Goal: Information Seeking & Learning: Find specific fact

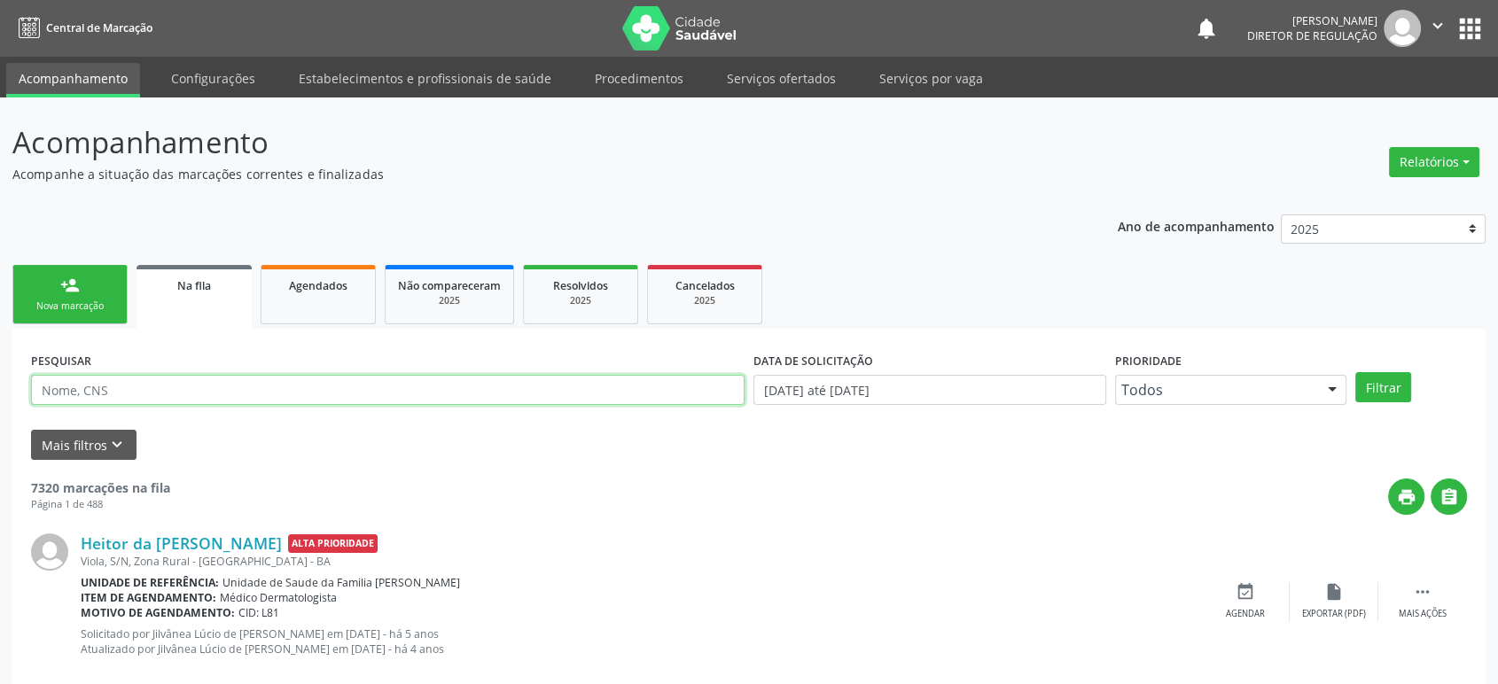
click at [121, 386] on input "text" at bounding box center [388, 390] width 714 height 30
paste input "704709564719640"
click at [1355, 372] on button "Filtrar" at bounding box center [1383, 387] width 56 height 30
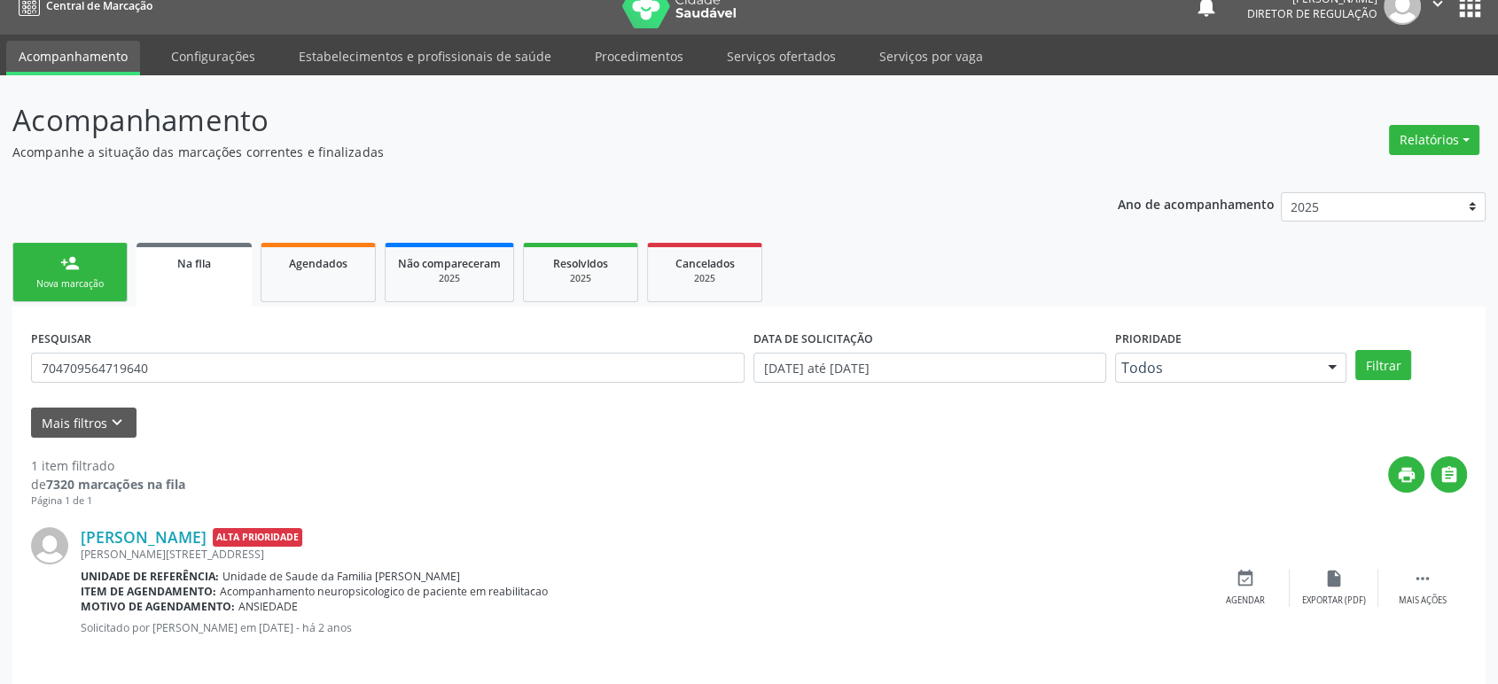
scroll to position [35, 0]
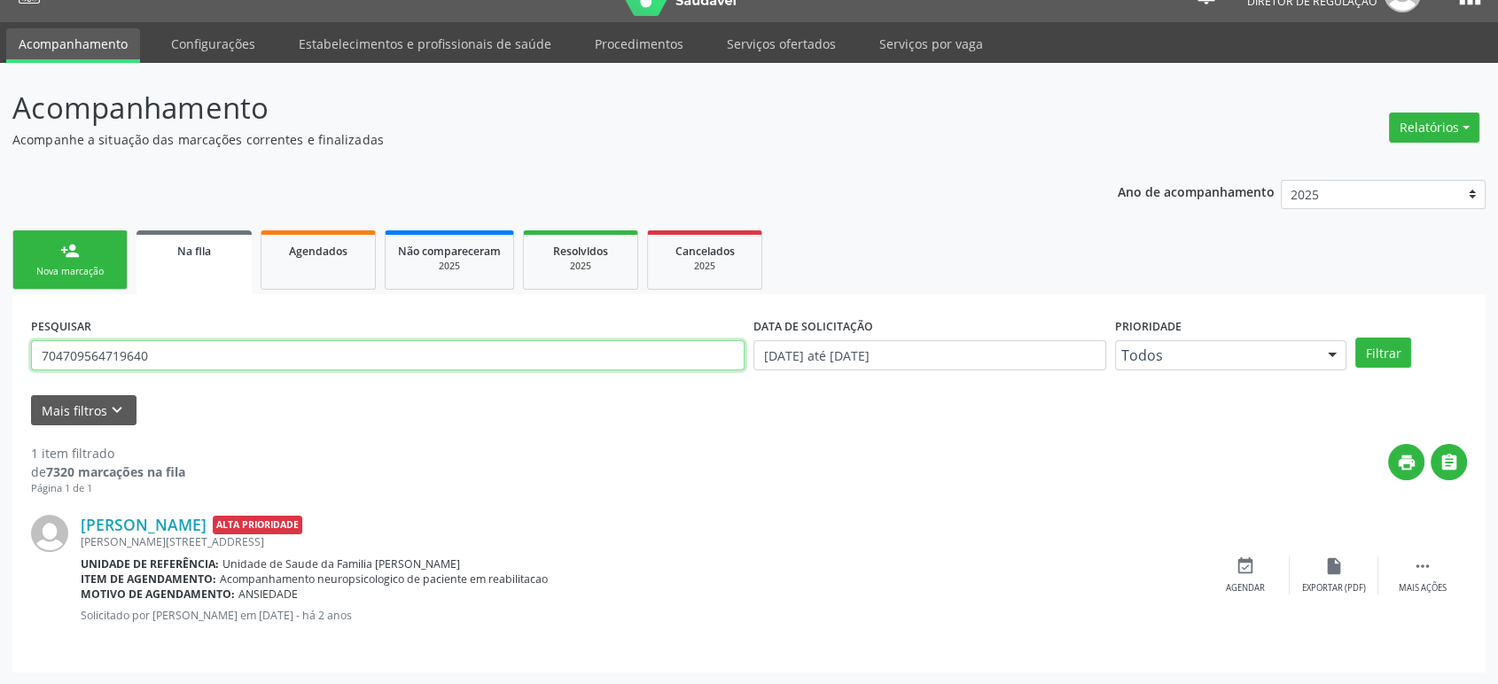
click at [289, 352] on input "704709564719640" at bounding box center [388, 355] width 714 height 30
click at [155, 345] on input "704709564719640" at bounding box center [388, 355] width 714 height 30
type input "[PERSON_NAME] da c"
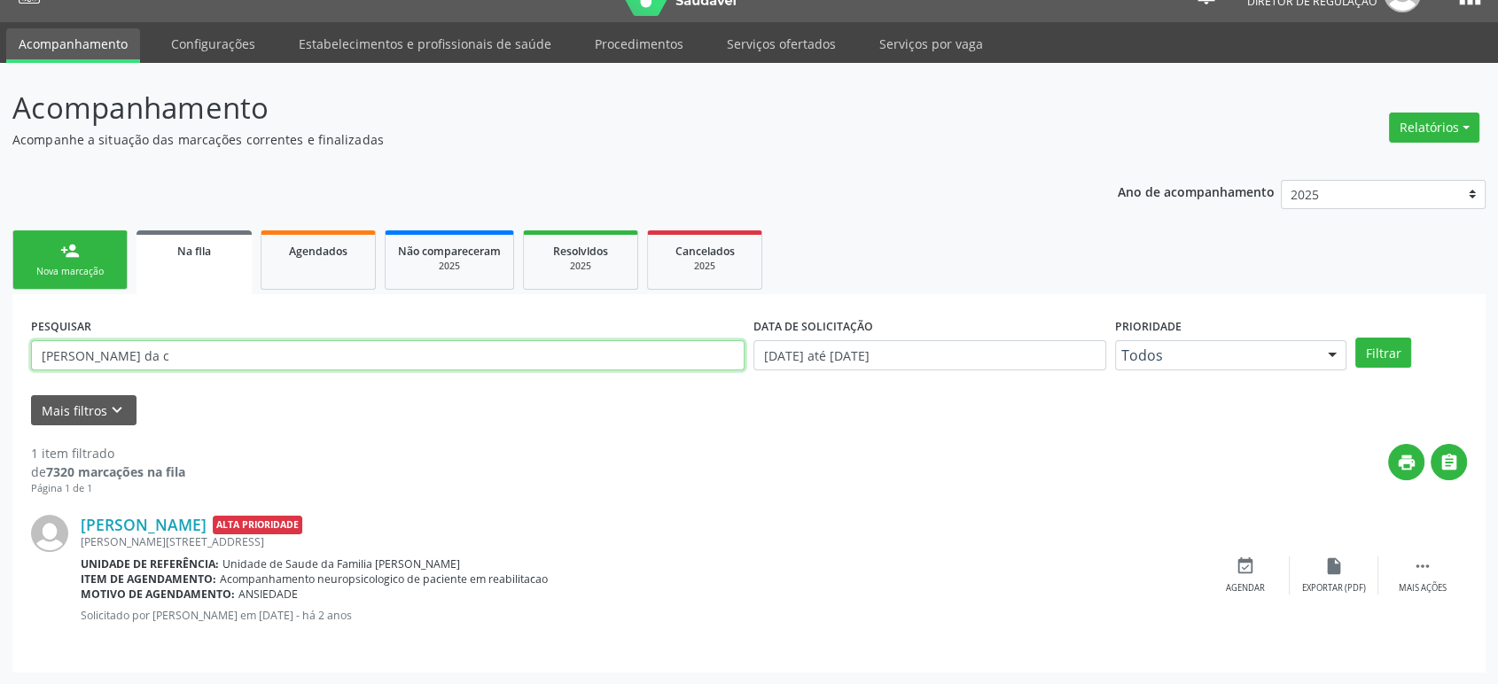
click at [1355, 338] on button "Filtrar" at bounding box center [1383, 353] width 56 height 30
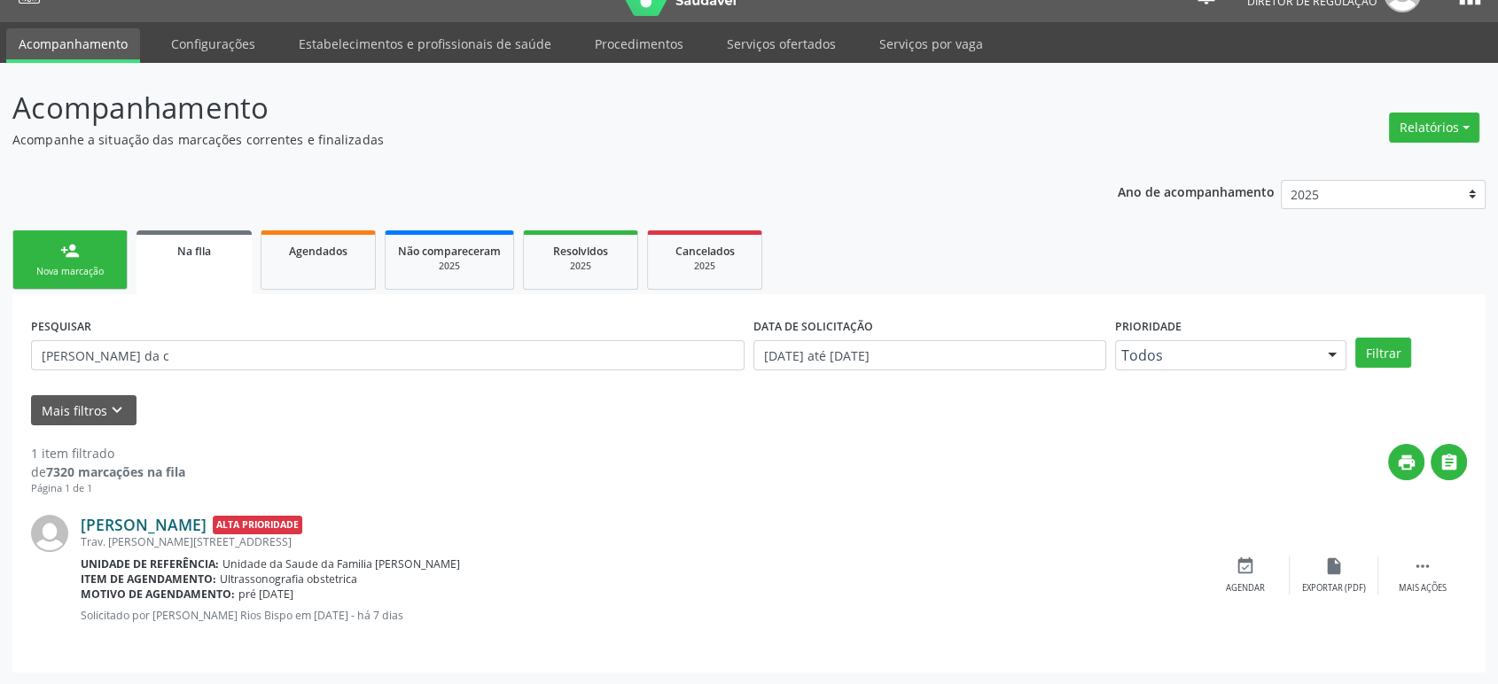
click at [125, 521] on link "[PERSON_NAME]" at bounding box center [144, 524] width 126 height 19
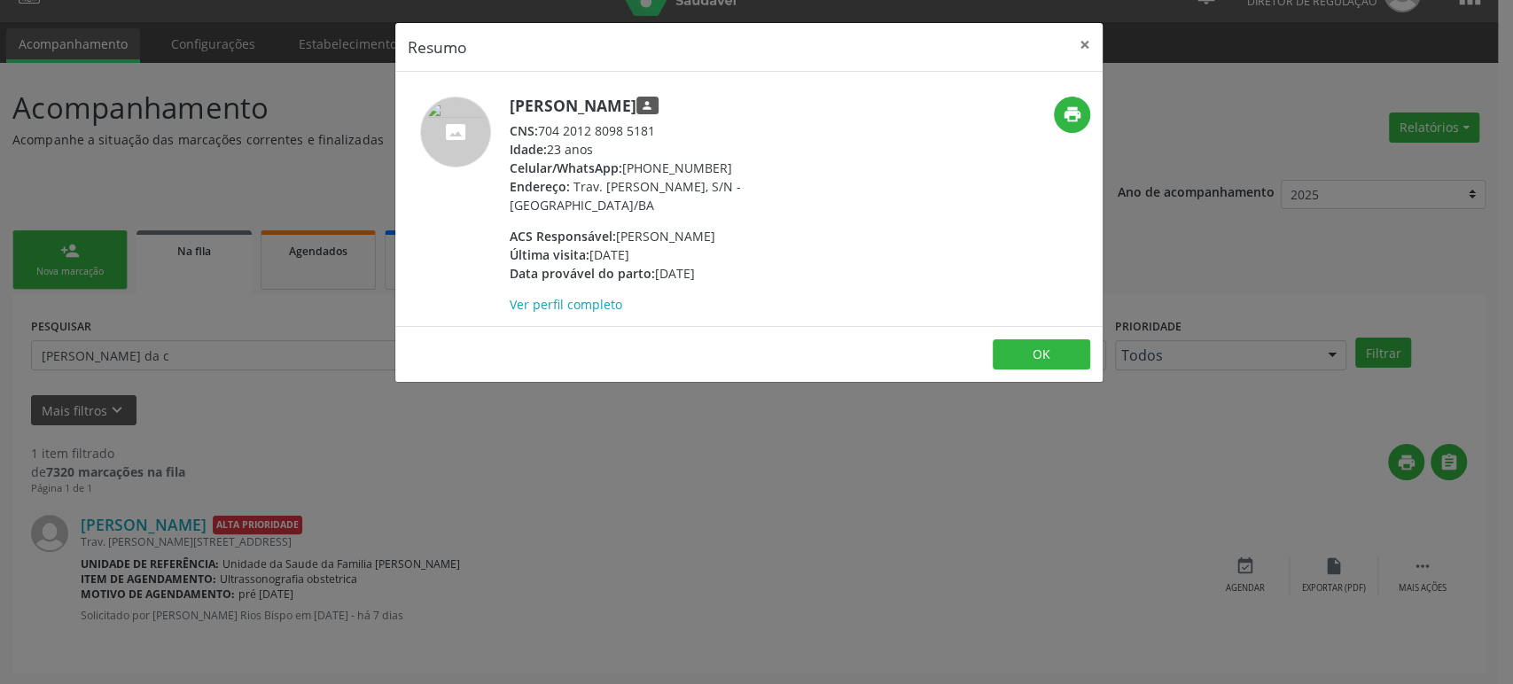
drag, startPoint x: 509, startPoint y: 105, endPoint x: 694, endPoint y: 104, distance: 185.3
click at [694, 104] on h5 "[PERSON_NAME] person" at bounding box center [682, 106] width 345 height 19
copy h5 "[PERSON_NAME]"
click at [578, 449] on div "Resumo × [PERSON_NAME] person CNS: 704 2012 8098 5181 Idade: 23 anos Celular/Wh…" at bounding box center [756, 342] width 1513 height 684
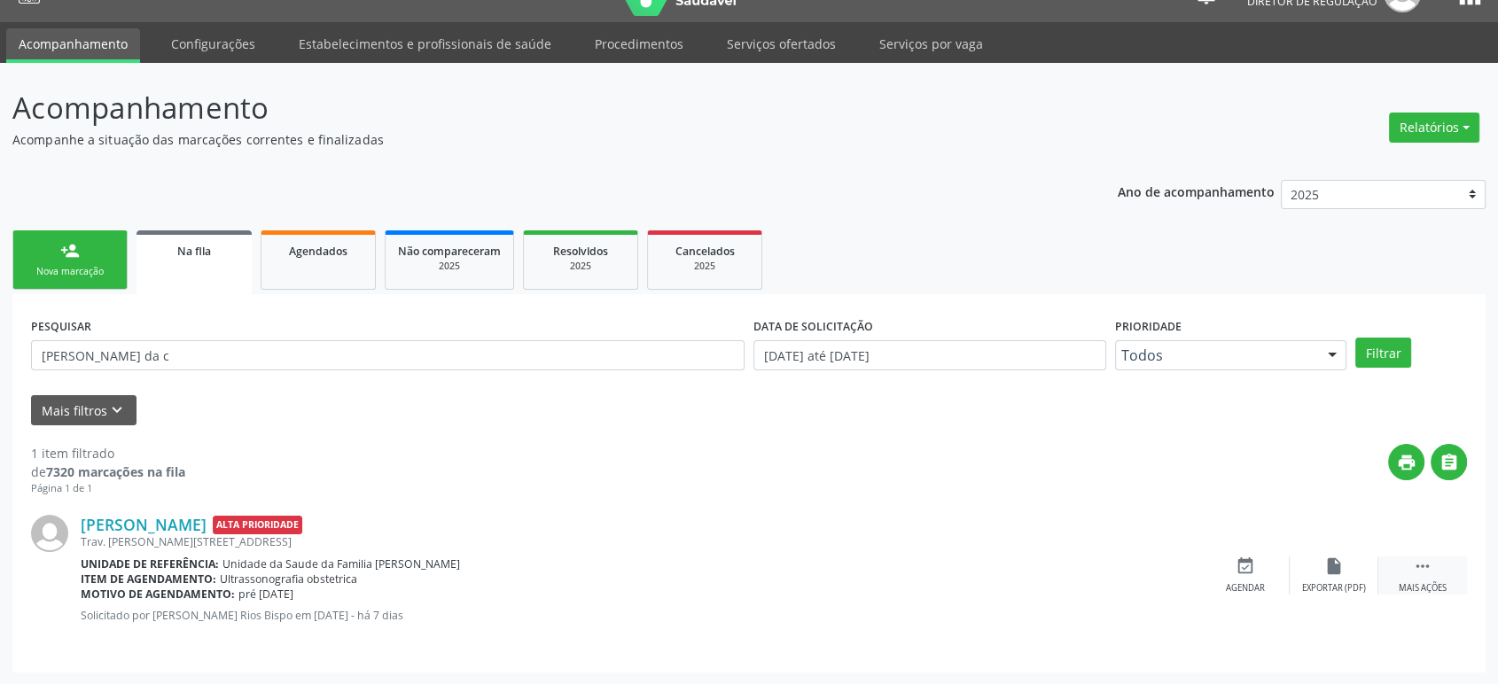
click at [1439, 570] on div " Mais ações" at bounding box center [1422, 576] width 89 height 38
click at [1252, 573] on icon "cancel" at bounding box center [1245, 566] width 19 height 19
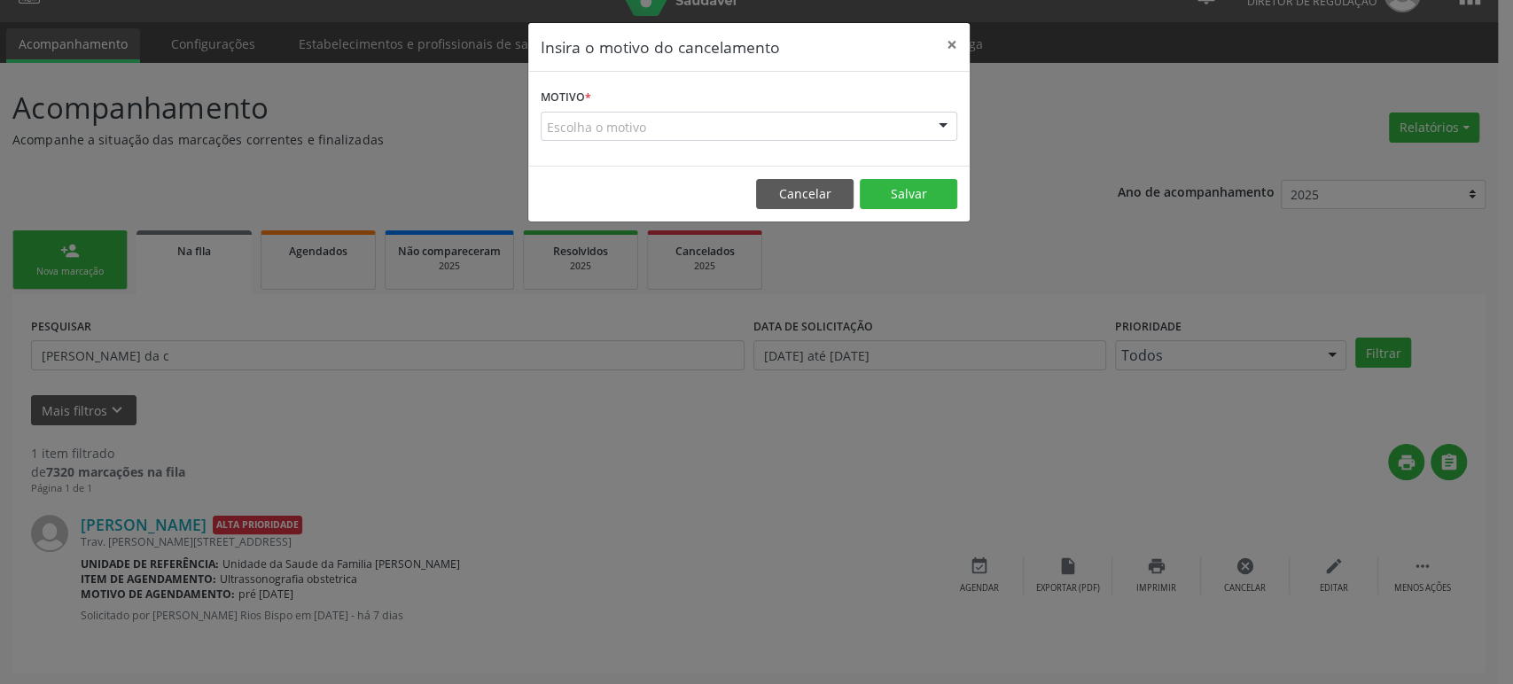
click at [237, 411] on div "Insira o motivo do cancelamento × Motivo * Escolha o motivo Outro Médico - Part…" at bounding box center [756, 342] width 1513 height 684
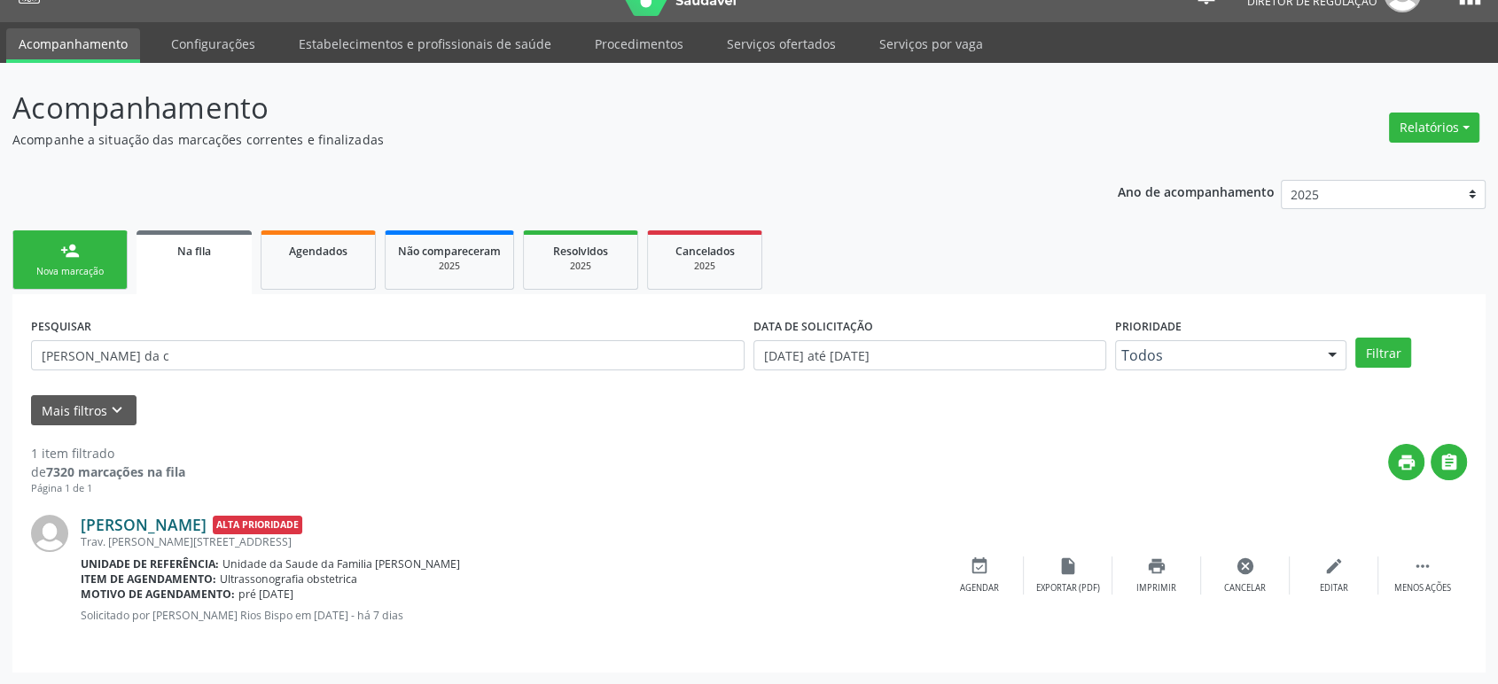
click at [173, 523] on link "[PERSON_NAME]" at bounding box center [144, 524] width 126 height 19
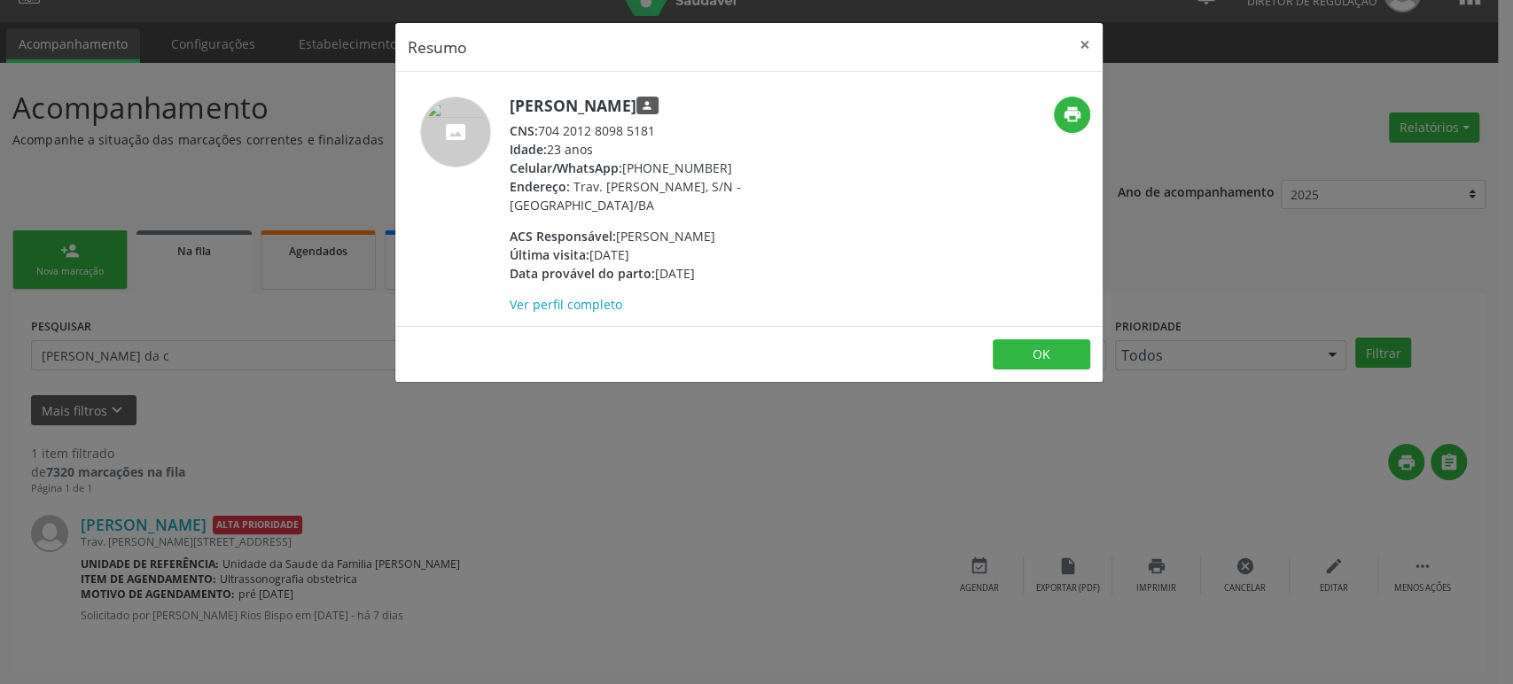
drag, startPoint x: 624, startPoint y: 166, endPoint x: 723, endPoint y: 170, distance: 99.4
click at [723, 170] on div "Celular/WhatsApp: [PHONE_NUMBER]" at bounding box center [682, 168] width 345 height 19
copy div "[PHONE_NUMBER]"
click at [241, 216] on div "Resumo × [PERSON_NAME] person CNS: 704 2012 8098 5181 Idade: 23 anos Celular/Wh…" at bounding box center [756, 342] width 1513 height 684
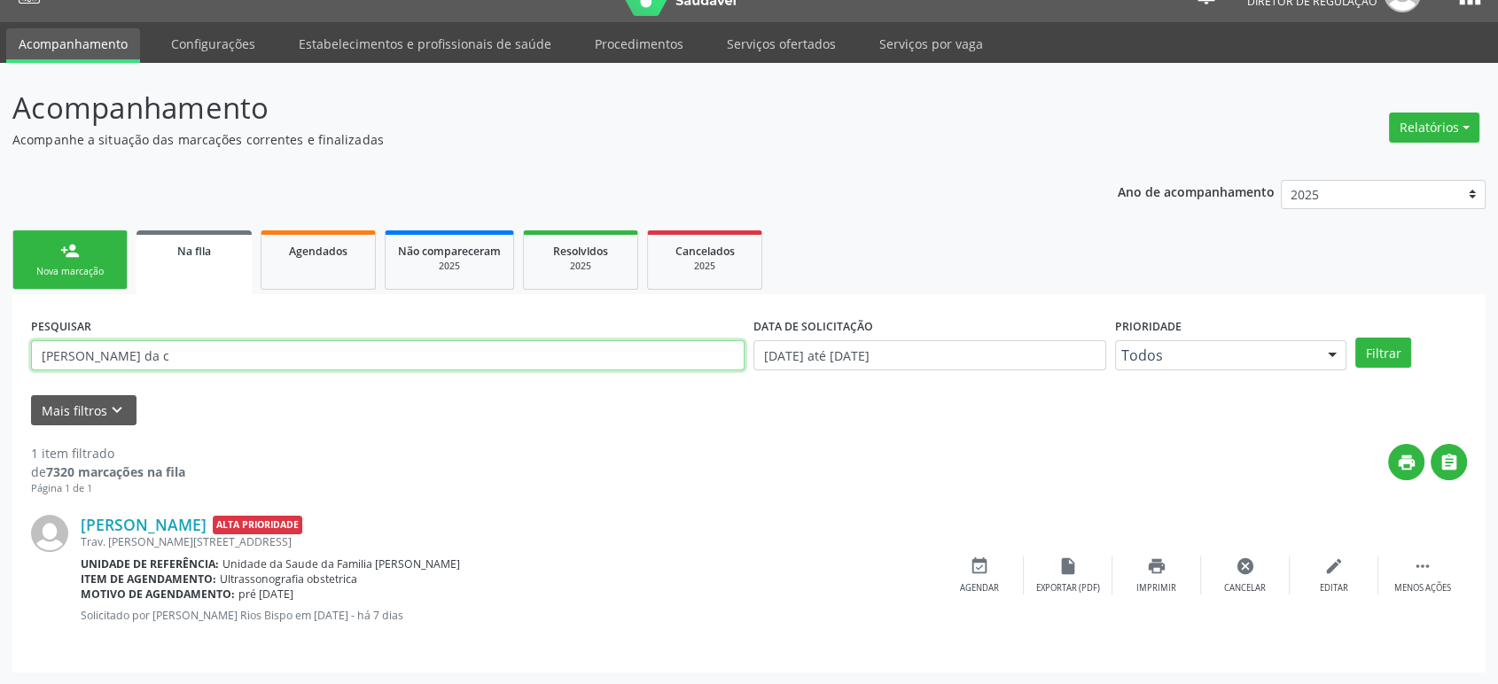
click at [112, 362] on input "[PERSON_NAME] da c" at bounding box center [388, 355] width 714 height 30
click at [119, 363] on input "text" at bounding box center [388, 355] width 714 height 30
click at [1246, 569] on icon "cancel" at bounding box center [1245, 566] width 19 height 19
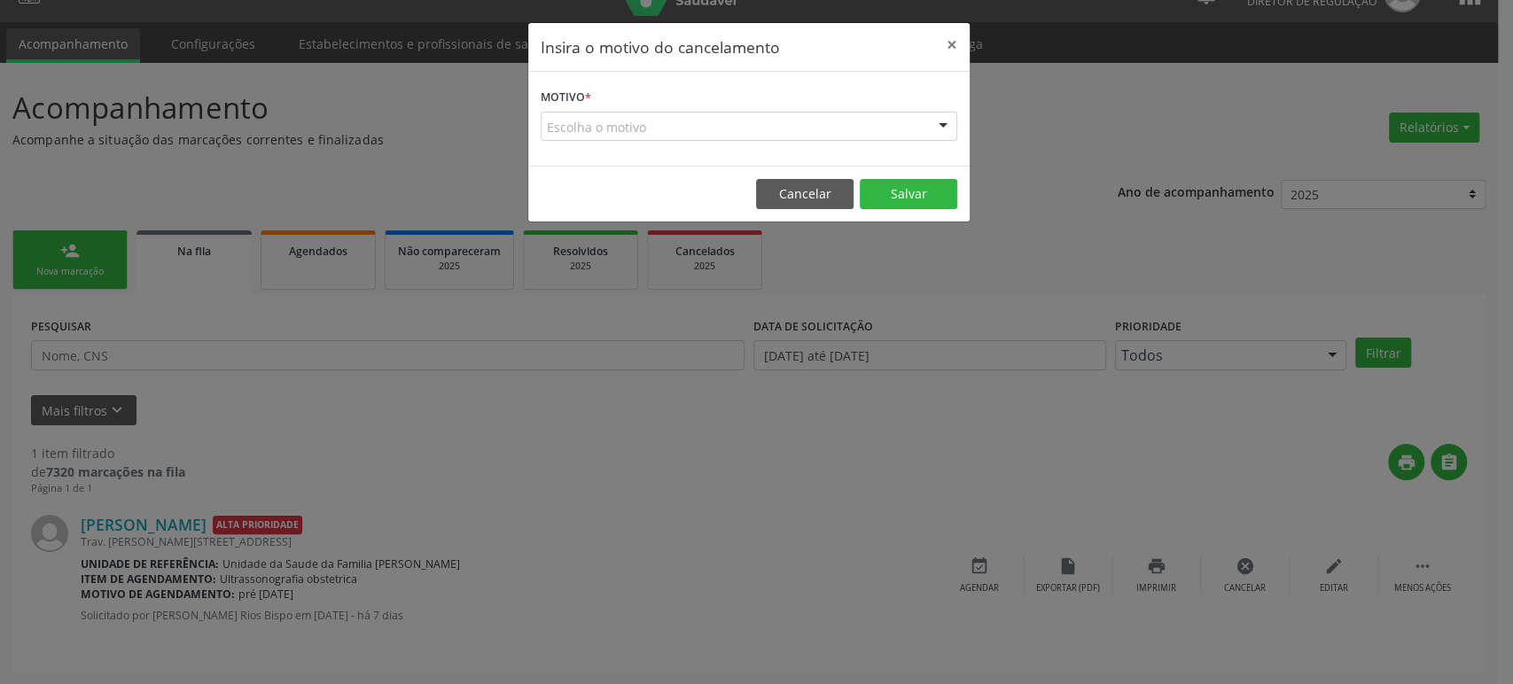
click at [621, 110] on form "Motivo * Escolha o motivo Outro Médico - Participação em eventos (ex: congresso…" at bounding box center [749, 112] width 417 height 57
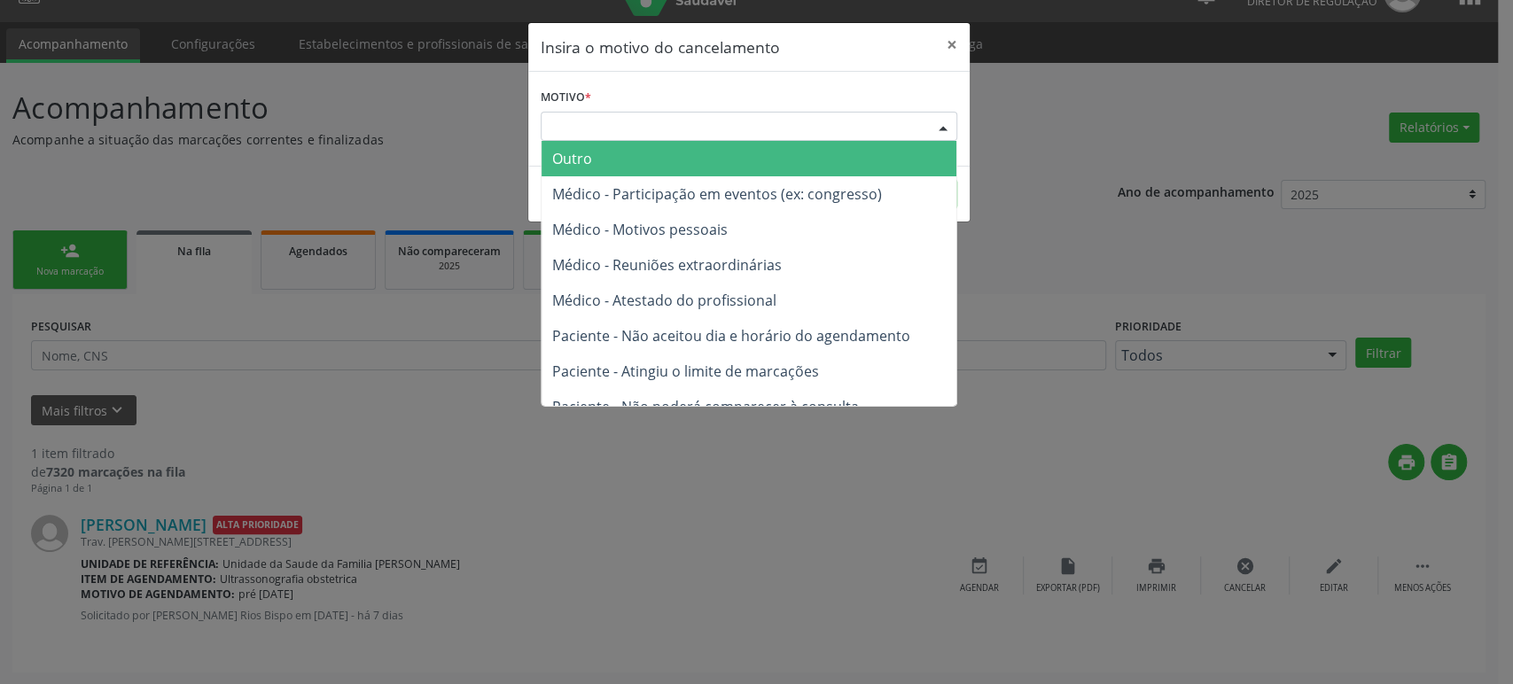
click at [614, 136] on div "Escolha o motivo" at bounding box center [749, 127] width 417 height 30
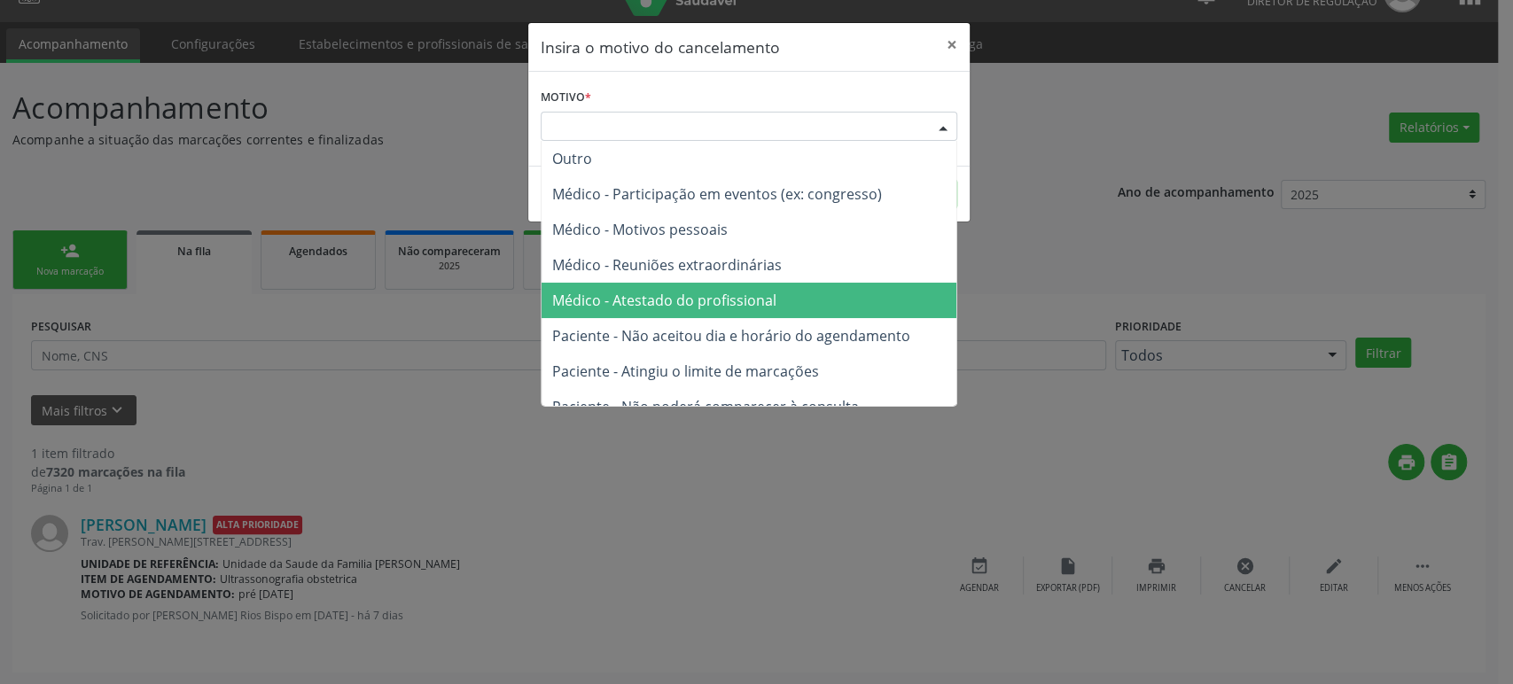
click at [654, 306] on span "Médico - Atestado do profissional" at bounding box center [664, 300] width 224 height 19
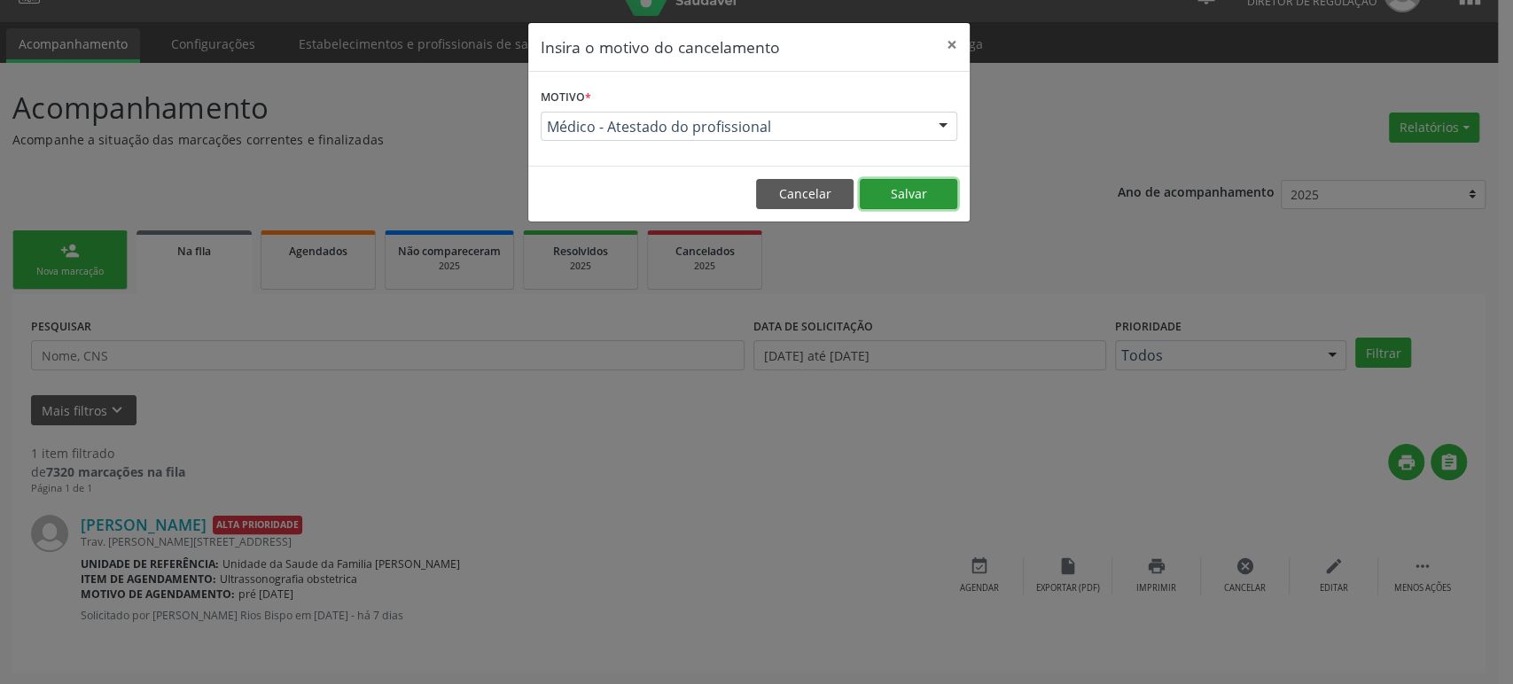
click at [900, 189] on button "Salvar" at bounding box center [908, 194] width 97 height 30
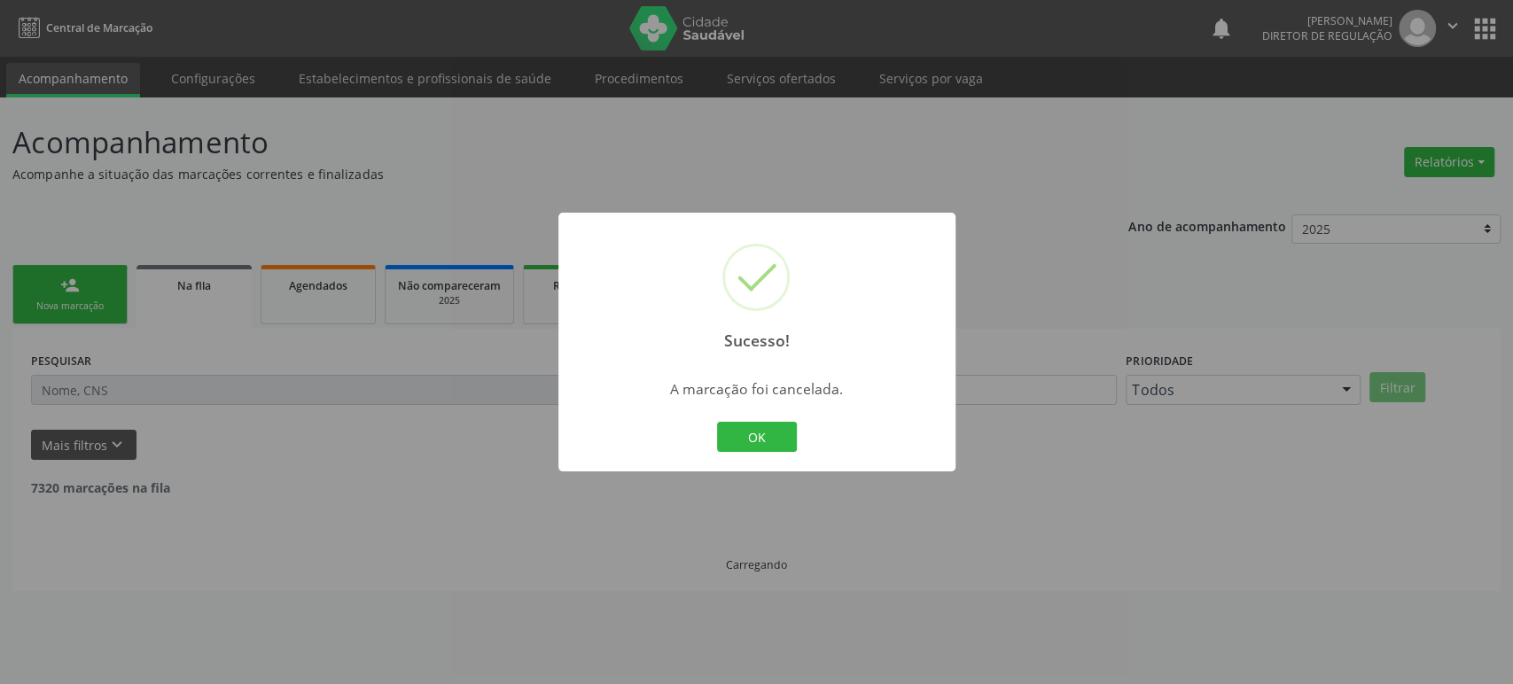
scroll to position [0, 0]
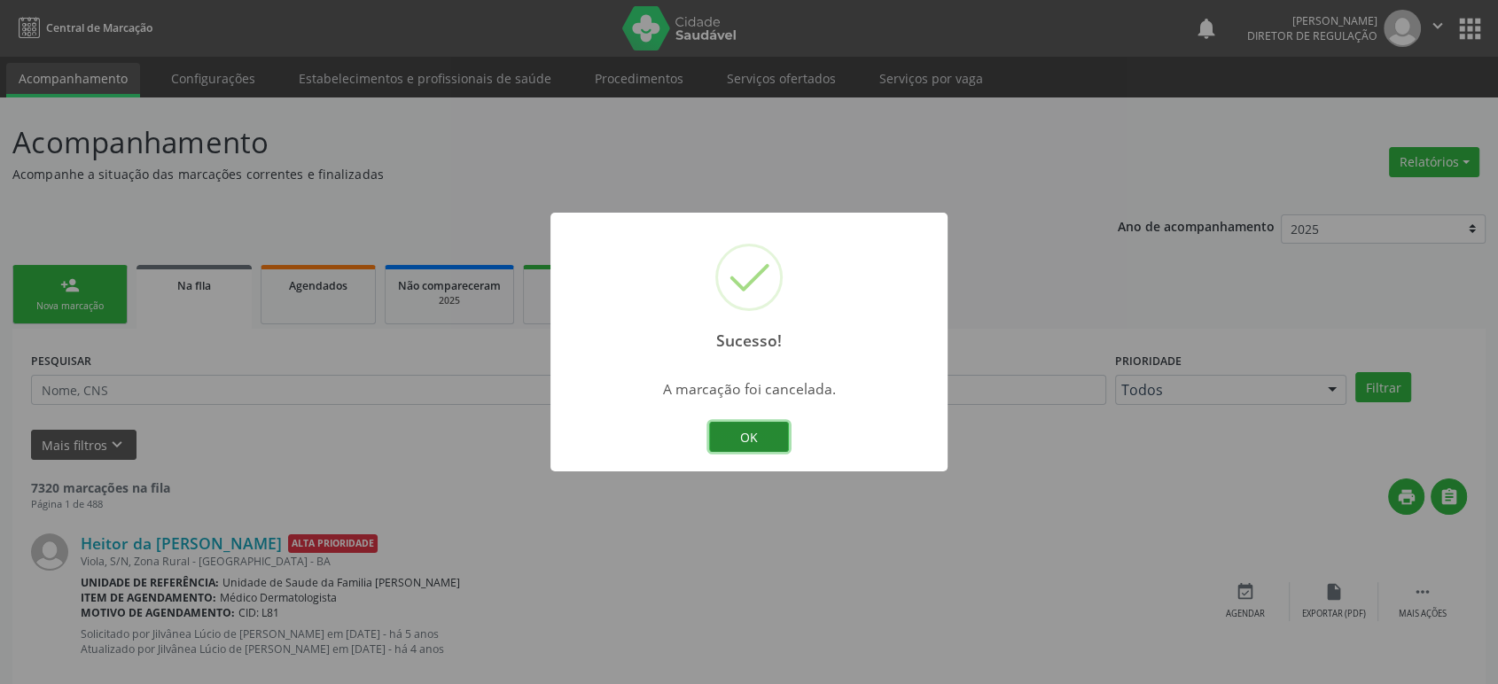
click at [758, 445] on button "OK" at bounding box center [749, 437] width 80 height 30
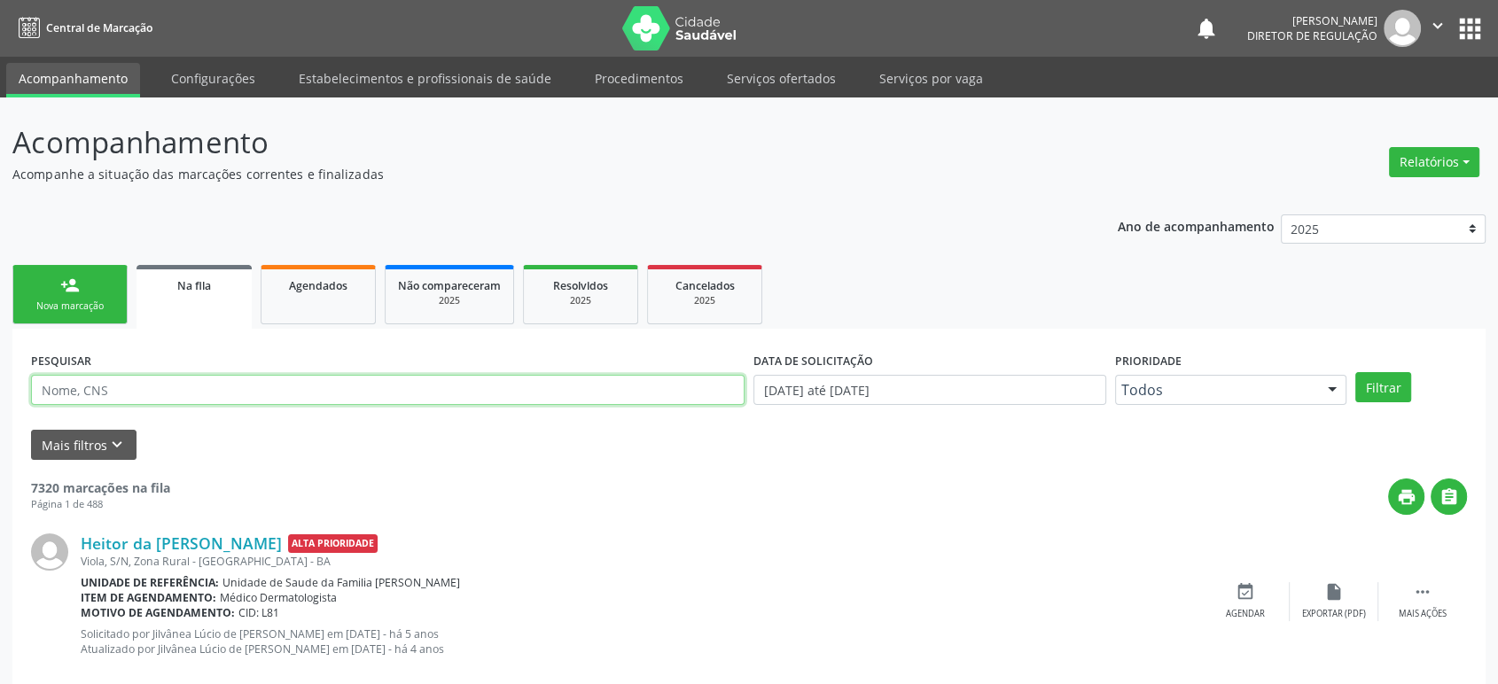
click at [144, 400] on input "text" at bounding box center [388, 390] width 714 height 30
type input "[PERSON_NAME][DEMOGRAPHIC_DATA] p"
click at [1355, 372] on button "Filtrar" at bounding box center [1383, 387] width 56 height 30
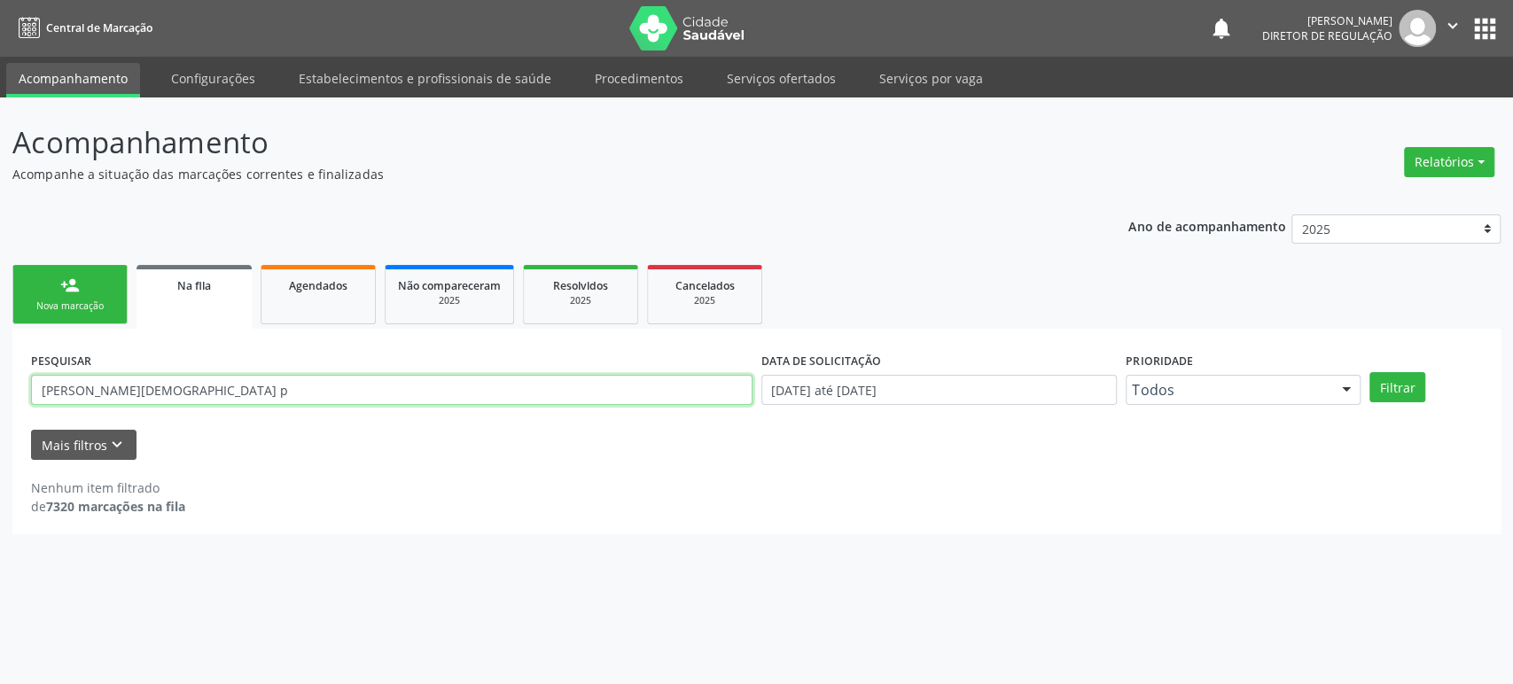
click at [142, 402] on input "[PERSON_NAME][DEMOGRAPHIC_DATA] p" at bounding box center [391, 390] width 721 height 30
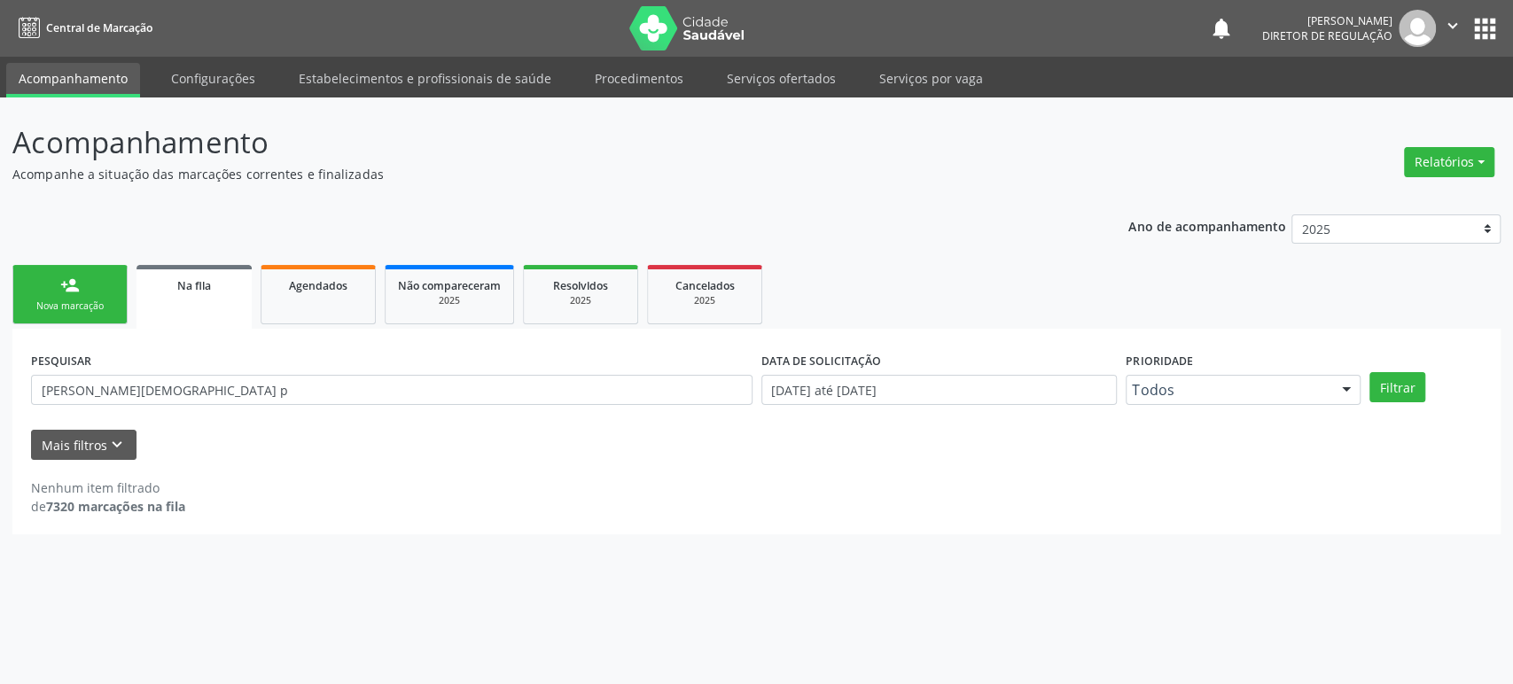
click at [1471, 27] on button "apps" at bounding box center [1485, 28] width 31 height 31
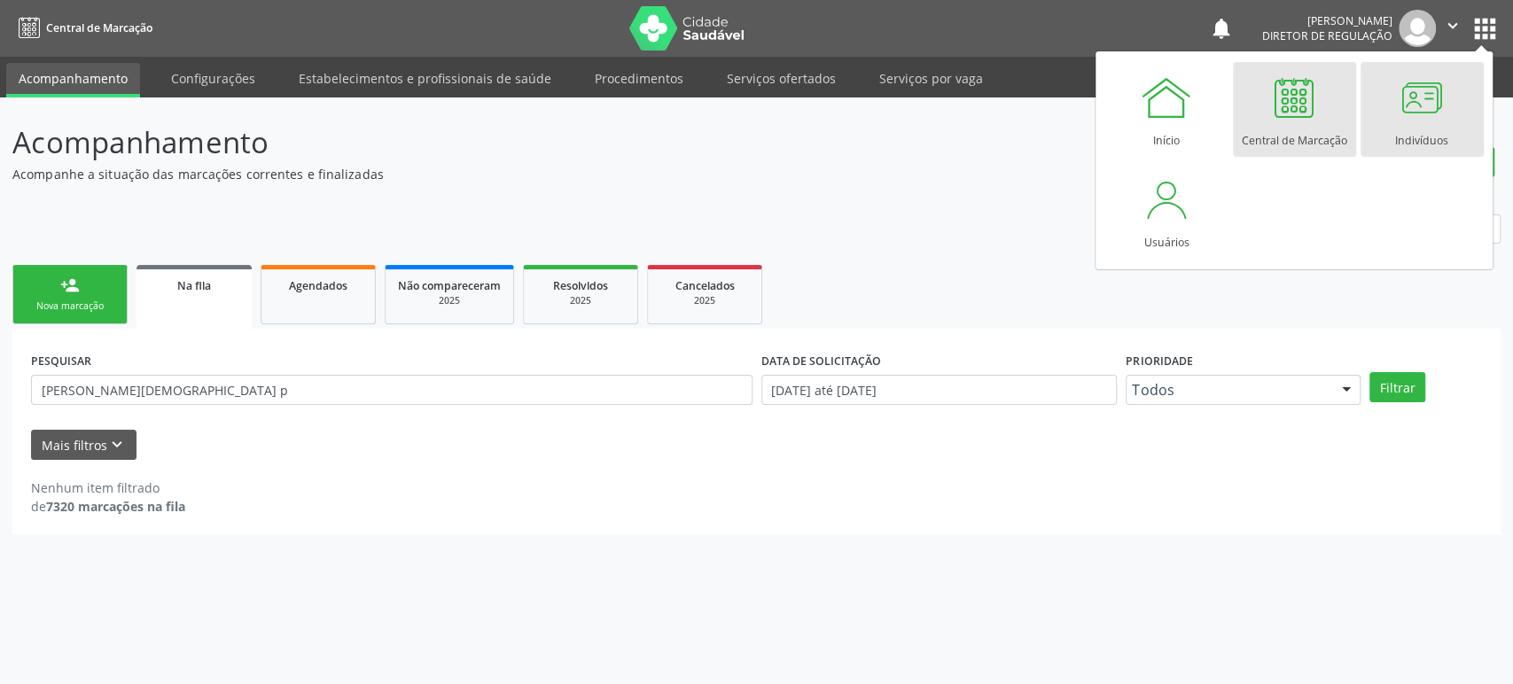
click at [1397, 106] on div at bounding box center [1421, 97] width 53 height 53
